Goal: Find specific page/section: Find specific page/section

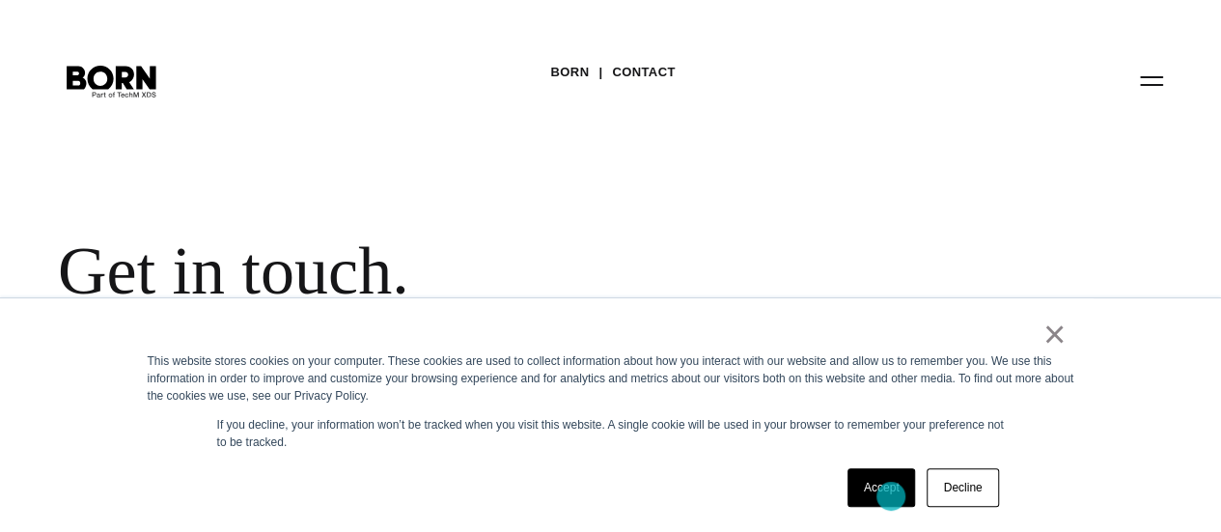
click at [891, 496] on link "Accept" at bounding box center [882, 487] width 69 height 39
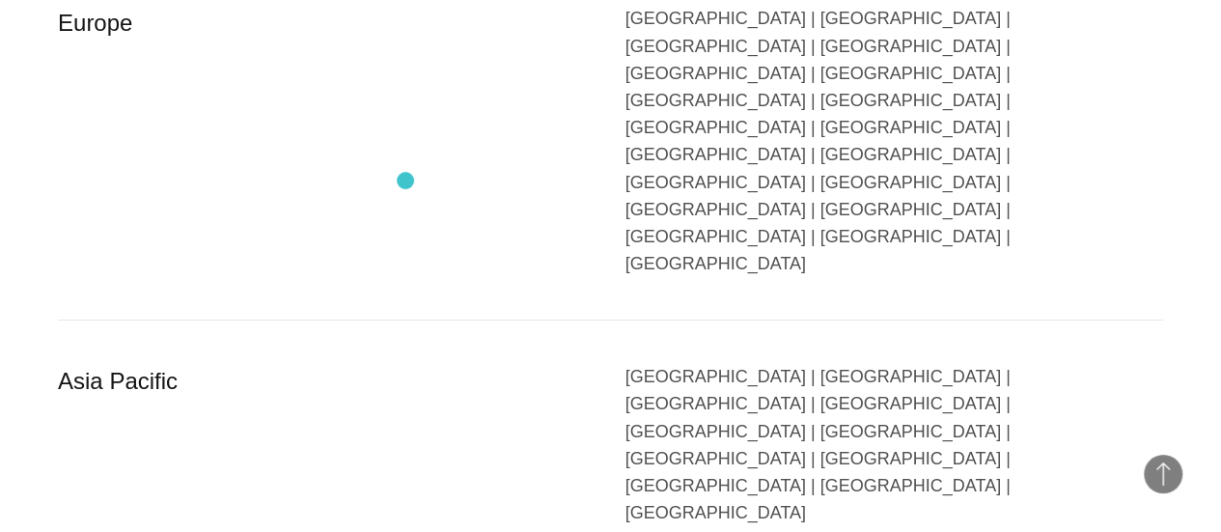
scroll to position [3283, 0]
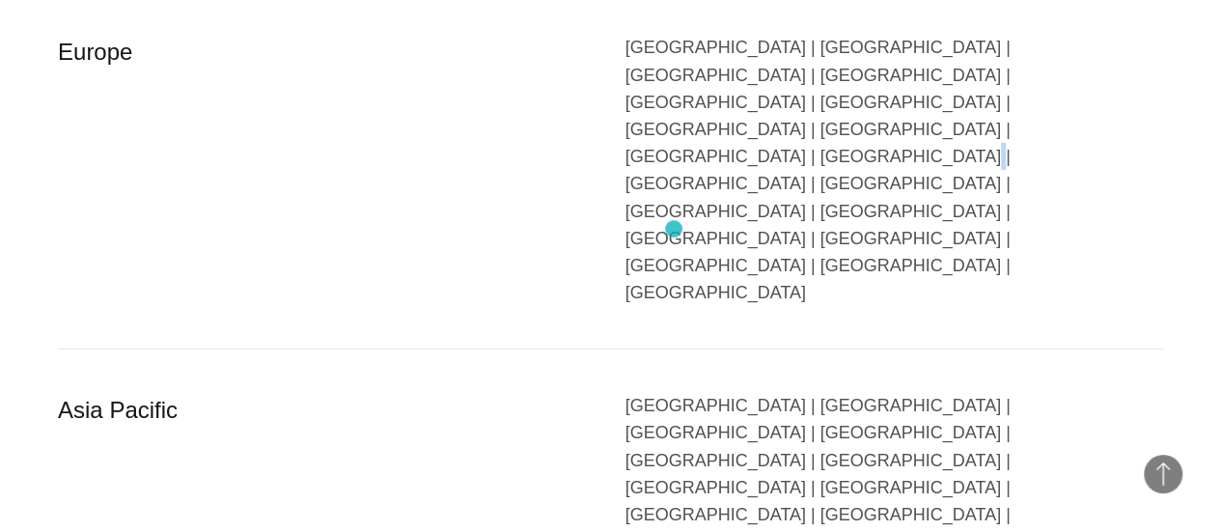
click at [672, 229] on div "[GEOGRAPHIC_DATA] | [GEOGRAPHIC_DATA] | [GEOGRAPHIC_DATA] | [GEOGRAPHIC_DATA] |…" at bounding box center [895, 170] width 539 height 272
click at [670, 230] on div "[GEOGRAPHIC_DATA] | [GEOGRAPHIC_DATA] | [GEOGRAPHIC_DATA] | [GEOGRAPHIC_DATA] |…" at bounding box center [895, 170] width 539 height 272
click at [495, 211] on div "Europe" at bounding box center [327, 170] width 539 height 272
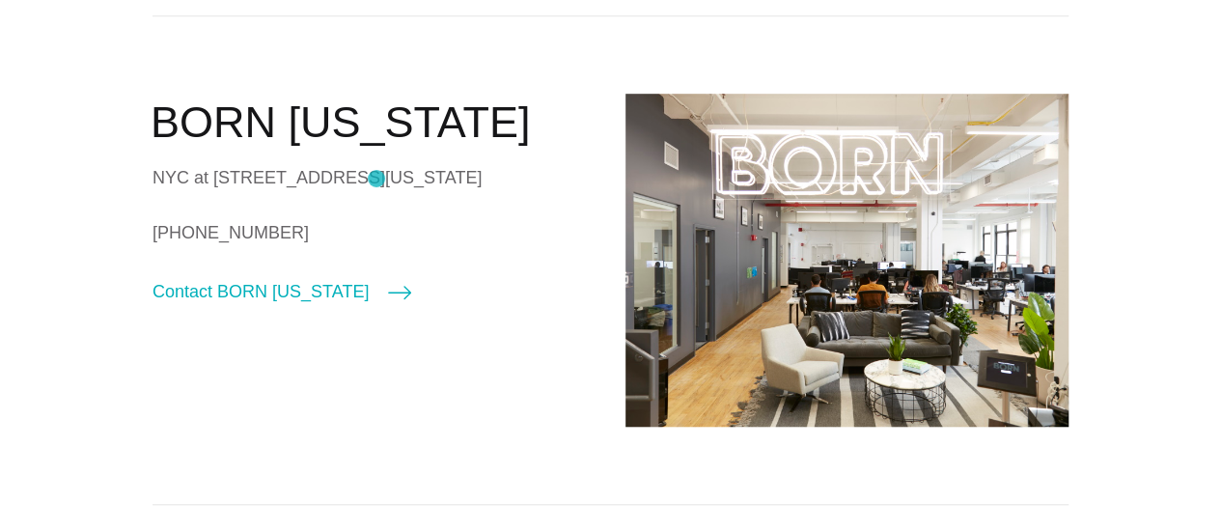
scroll to position [0, 0]
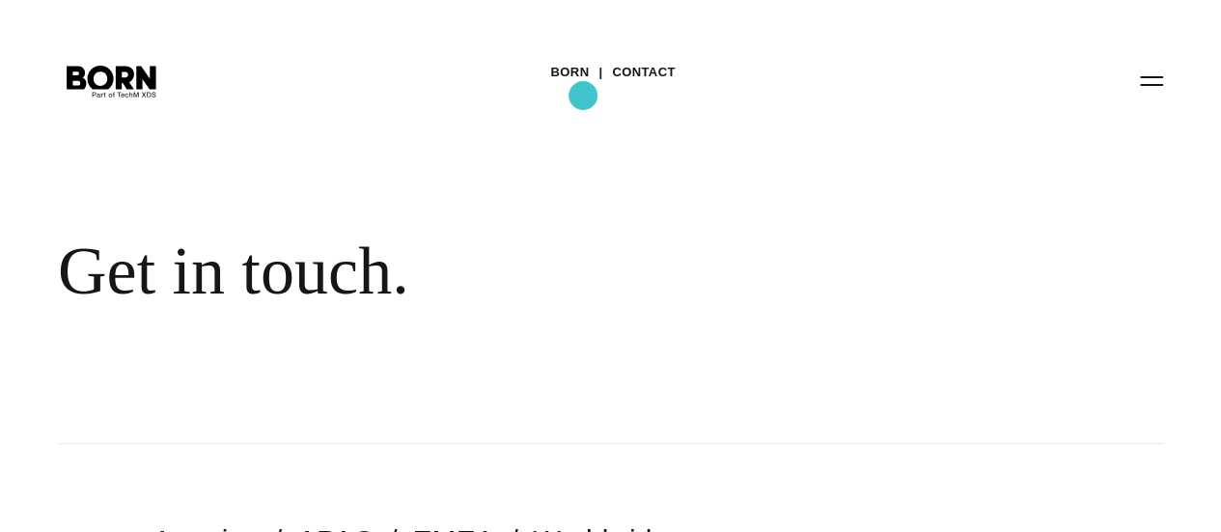
click at [583, 87] on link "BORN" at bounding box center [569, 72] width 39 height 29
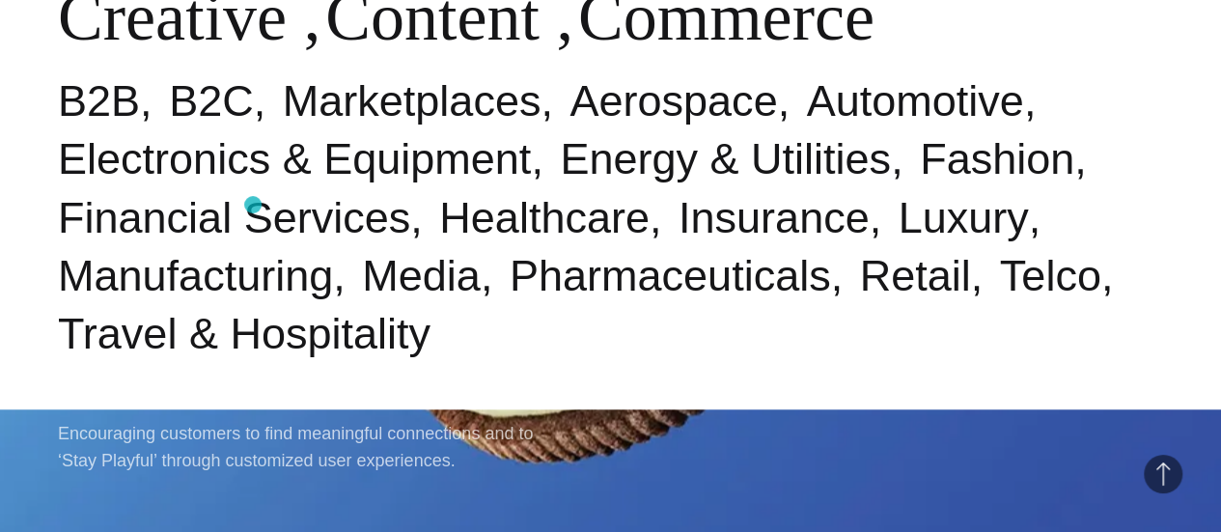
scroll to position [579, 0]
